Goal: Information Seeking & Learning: Compare options

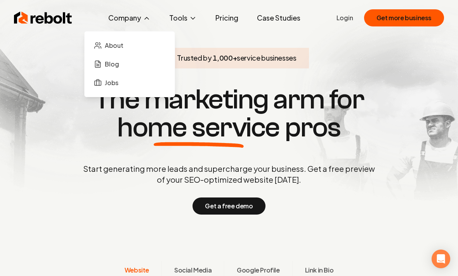
click at [113, 11] on button "Company" at bounding box center [129, 18] width 55 height 16
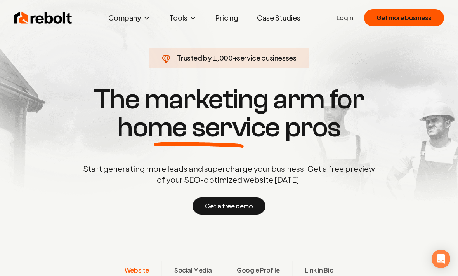
click at [223, 11] on link "Pricing" at bounding box center [226, 18] width 35 height 16
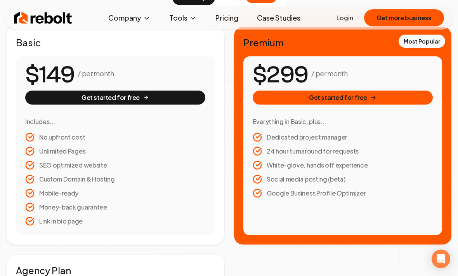
scroll to position [143, 0]
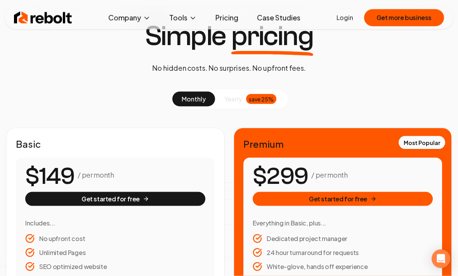
click at [223, 96] on button "yearly save 25%" at bounding box center [250, 99] width 71 height 15
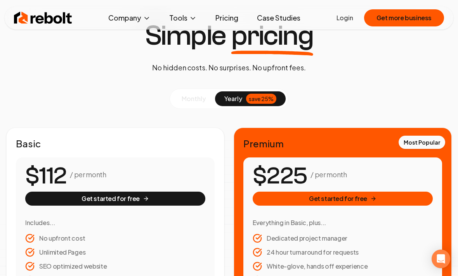
click at [188, 101] on span "monthly" at bounding box center [194, 98] width 24 height 8
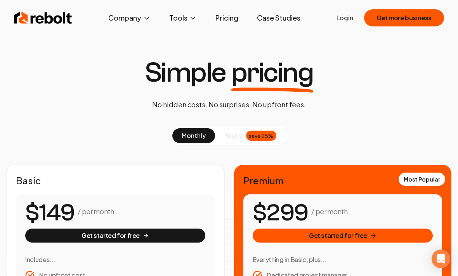
scroll to position [0, 0]
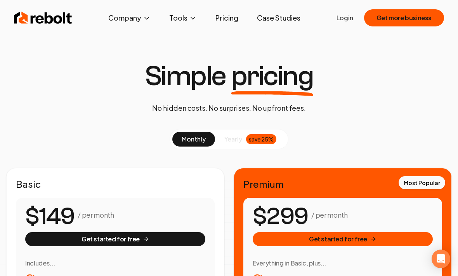
click at [236, 139] on span "yearly" at bounding box center [234, 138] width 18 height 9
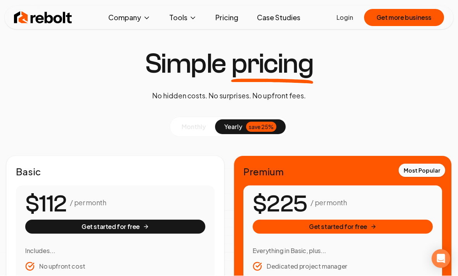
scroll to position [11, 0]
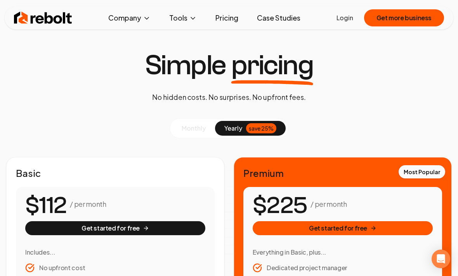
click at [200, 134] on button "monthly" at bounding box center [193, 128] width 43 height 15
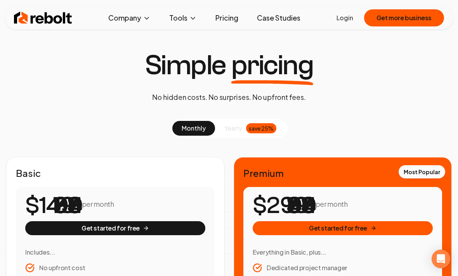
click at [225, 135] on button "yearly save 25%" at bounding box center [250, 128] width 71 height 15
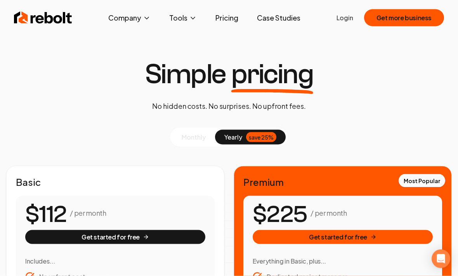
scroll to position [0, 0]
